Goal: Transaction & Acquisition: Purchase product/service

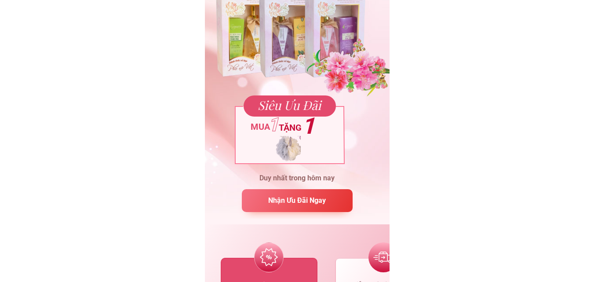
scroll to position [132, 0]
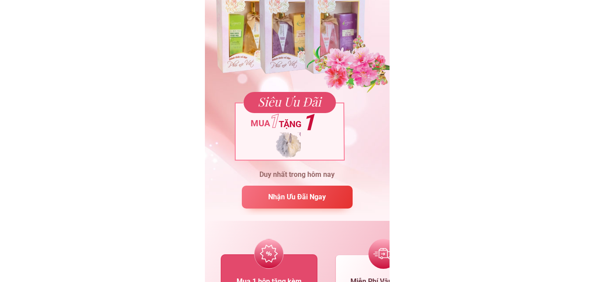
click at [303, 195] on p "Nhận Ưu Đãi Ngay" at bounding box center [297, 196] width 112 height 23
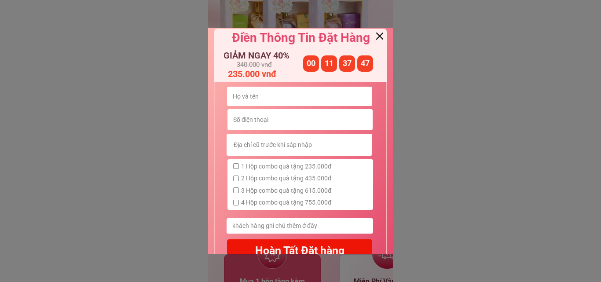
scroll to position [0, 0]
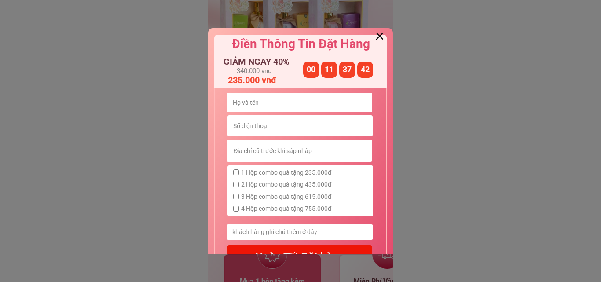
click at [382, 35] on div at bounding box center [379, 36] width 7 height 7
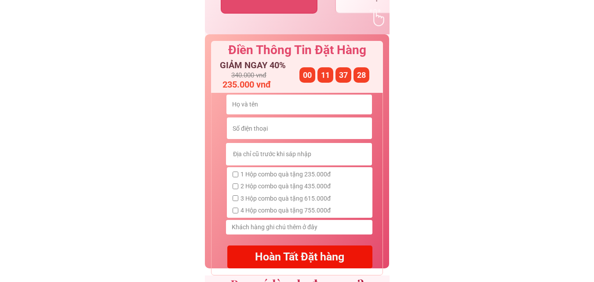
scroll to position [484, 0]
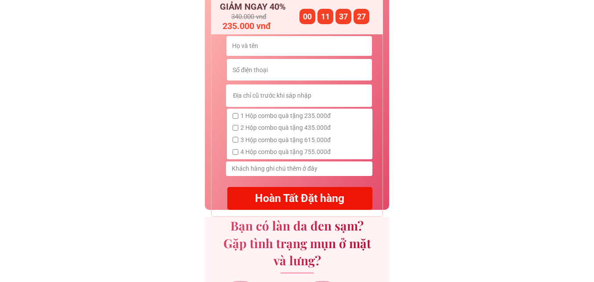
click at [256, 114] on span "1 Hộp combo quà tặng 235.000đ" at bounding box center [286, 116] width 90 height 10
checkbox input "true"
click at [245, 51] on input "text" at bounding box center [299, 46] width 138 height 20
type input "Thuận đặng"
type input "0911410589"
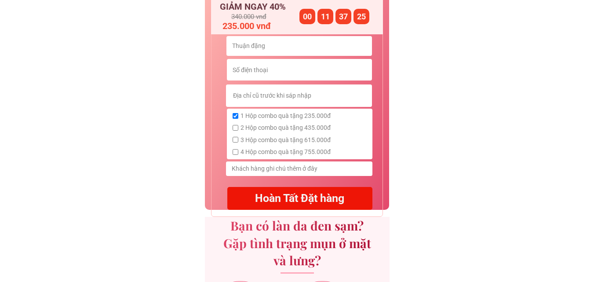
type input "Đội 3, thôn [GEOGRAPHIC_DATA], xã [GEOGRAPHIC_DATA], [GEOGRAPHIC_DATA]. [GEOGRA…"
